Goal: Transaction & Acquisition: Book appointment/travel/reservation

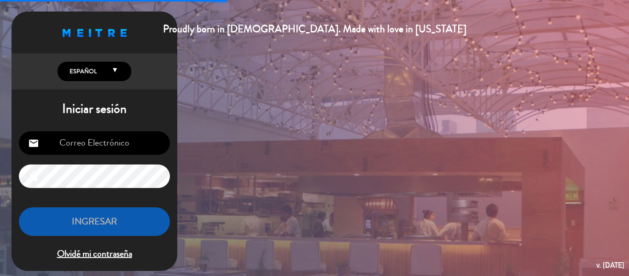
click at [111, 146] on input "email" at bounding box center [94, 142] width 151 height 23
type input "[EMAIL_ADDRESS][DOMAIN_NAME]"
click at [103, 152] on input "email" at bounding box center [94, 142] width 151 height 23
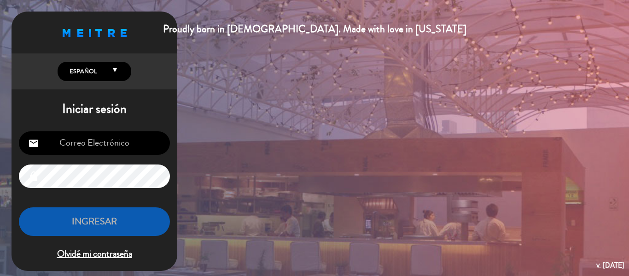
type input "[EMAIL_ADDRESS][DOMAIN_NAME]"
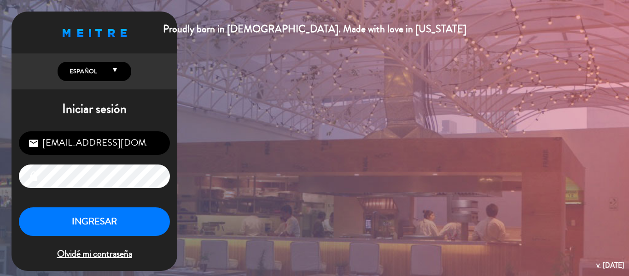
click at [35, 176] on icon "lock" at bounding box center [33, 176] width 11 height 11
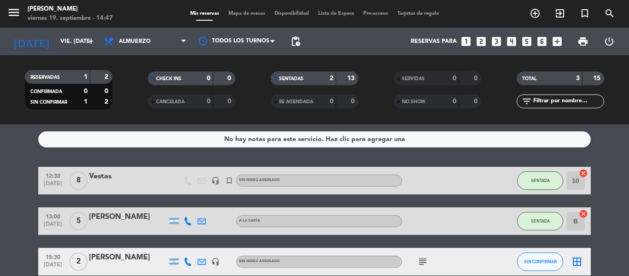
click at [480, 39] on icon "looks_two" at bounding box center [481, 41] width 12 height 12
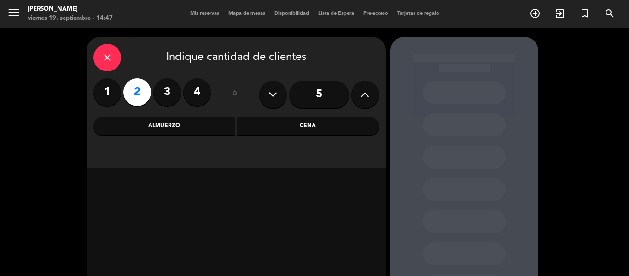
click at [356, 118] on div "Cena" at bounding box center [308, 126] width 142 height 18
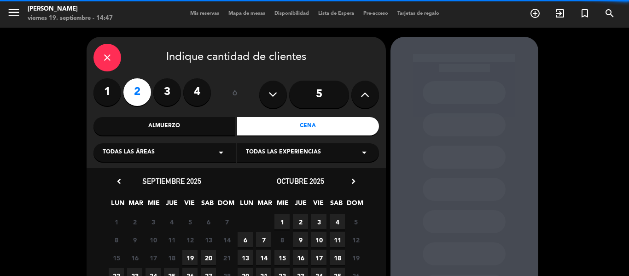
scroll to position [82, 0]
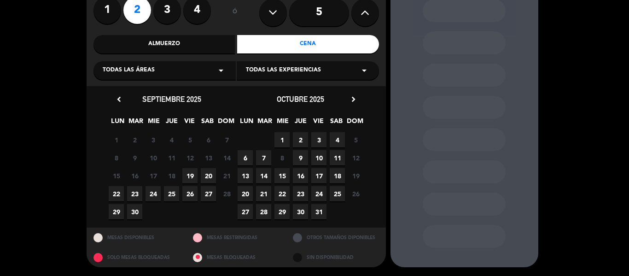
click at [189, 176] on span "19" at bounding box center [189, 175] width 15 height 15
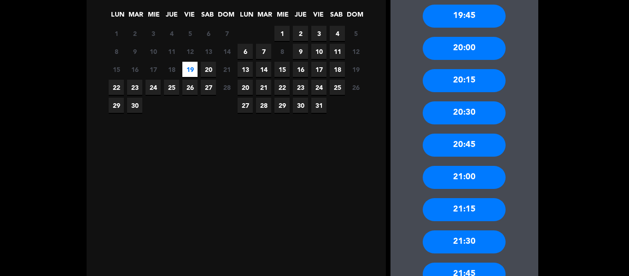
scroll to position [186, 0]
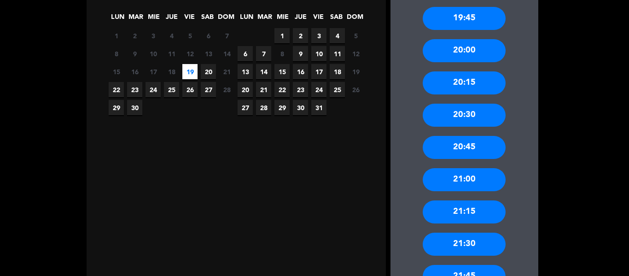
click at [454, 248] on div "21:30" at bounding box center [464, 244] width 83 height 23
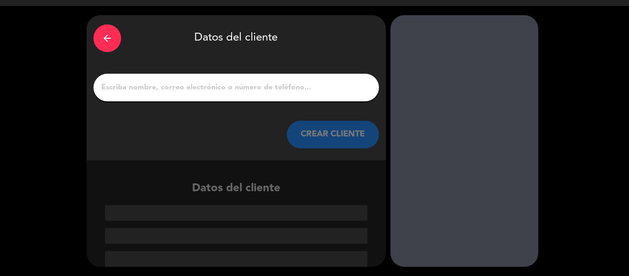
click at [285, 101] on div at bounding box center [236, 88] width 286 height 28
click at [286, 93] on input "1" at bounding box center [236, 87] width 272 height 13
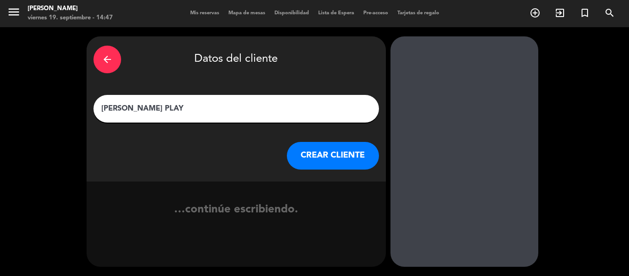
type input "FABIAN URBANA PLAY"
click at [333, 159] on button "CREAR CLIENTE" at bounding box center [333, 156] width 92 height 28
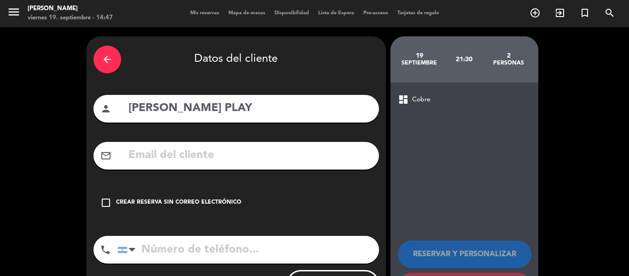
click at [135, 209] on div "check_box_outline_blank Crear reserva sin correo electrónico" at bounding box center [236, 203] width 286 height 28
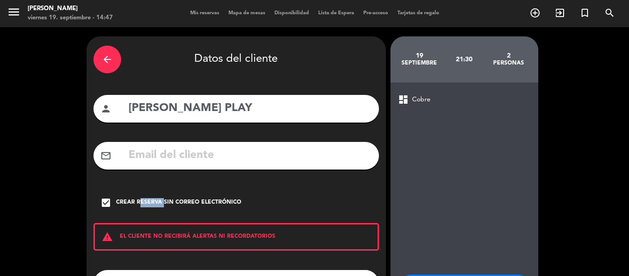
click at [135, 209] on div "check_box Crear reserva sin correo electrónico" at bounding box center [236, 203] width 286 height 28
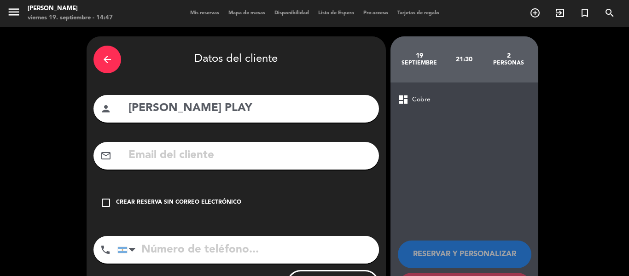
click at [198, 200] on div "Crear reserva sin correo electrónico" at bounding box center [178, 202] width 125 height 9
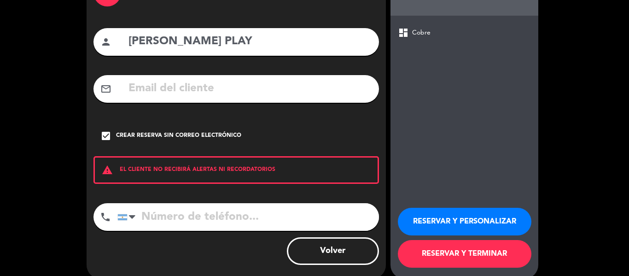
scroll to position [71, 0]
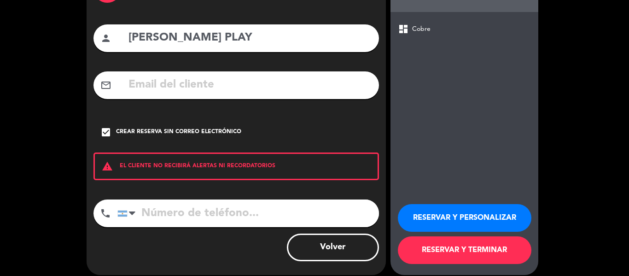
click at [471, 210] on button "RESERVAR Y PERSONALIZAR" at bounding box center [465, 218] width 134 height 28
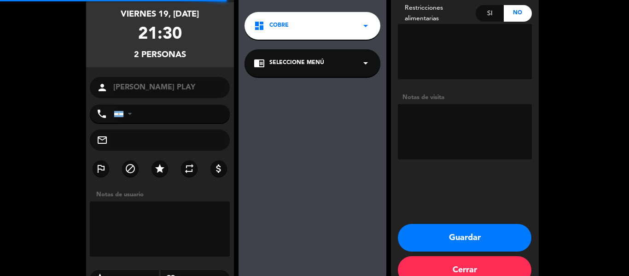
scroll to position [37, 0]
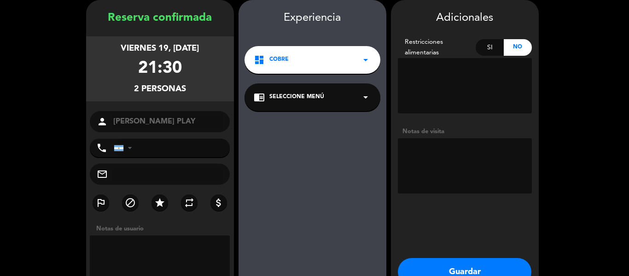
click at [444, 144] on textarea at bounding box center [465, 165] width 134 height 55
paste textarea "canje cta cte para importe a emi para q lo sume a la planilla"
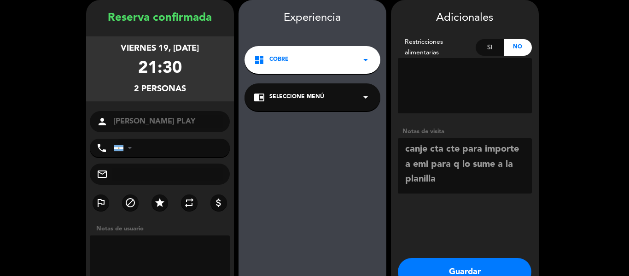
type textarea "canje cta cte para importe a emi para q lo sume a la planilla"
click at [432, 256] on div "Adicionales Restricciones alimentarias Si No Notas de visita Guardar Cerrar" at bounding box center [465, 161] width 148 height 322
click at [428, 263] on button "Guardar" at bounding box center [465, 272] width 134 height 28
